Goal: Task Accomplishment & Management: Manage account settings

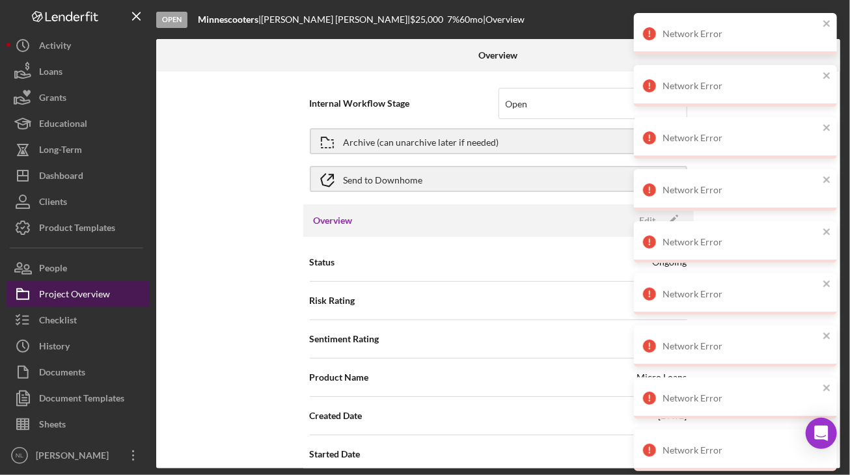
click at [118, 290] on button "Project Overview" at bounding box center [78, 294] width 143 height 26
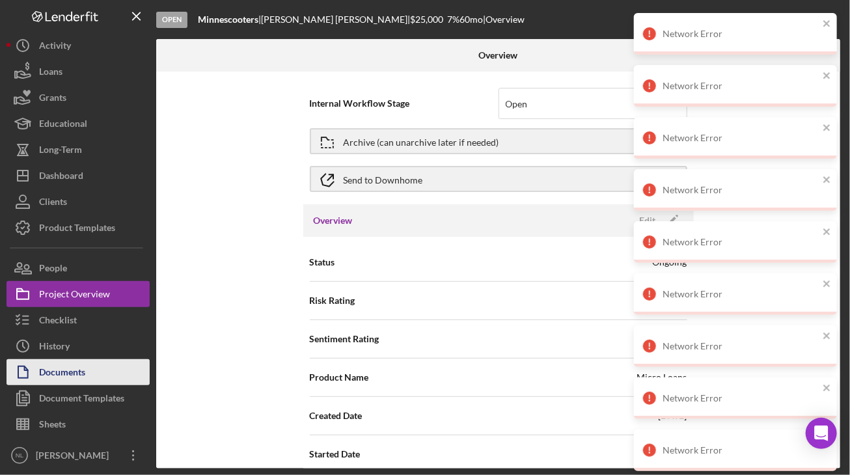
click at [109, 374] on button "Documents" at bounding box center [78, 372] width 143 height 26
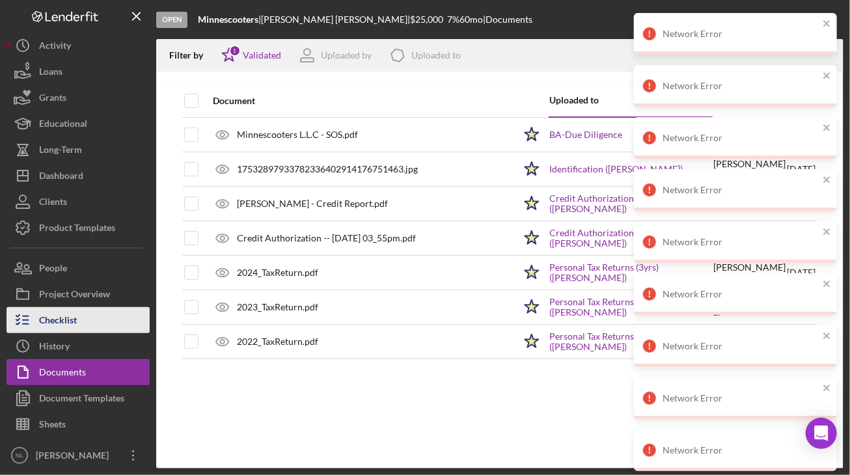
click at [86, 321] on button "Checklist" at bounding box center [78, 320] width 143 height 26
